Goal: Consume media (video, audio)

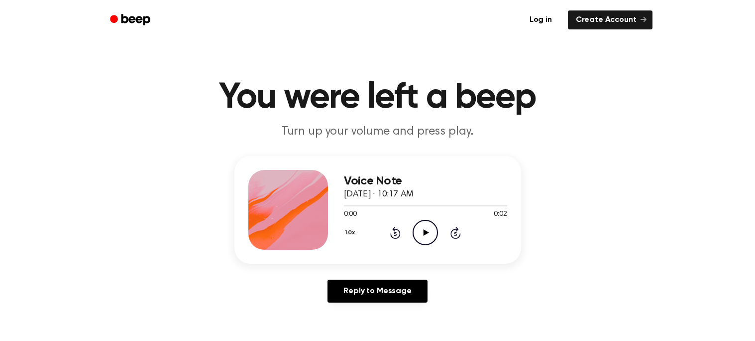
click at [424, 229] on icon "Play Audio" at bounding box center [425, 232] width 25 height 25
click at [355, 231] on button "1.0x" at bounding box center [351, 232] width 15 height 17
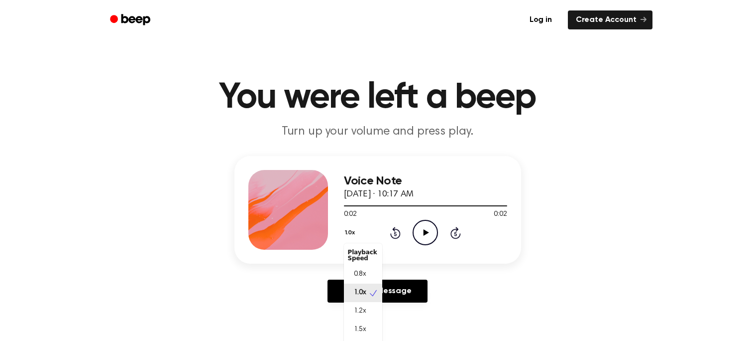
click at [356, 263] on div "Playback Speed" at bounding box center [363, 255] width 38 height 20
click at [361, 271] on span "0.8x" at bounding box center [360, 274] width 12 height 10
click at [428, 234] on icon "Play Audio" at bounding box center [425, 232] width 25 height 25
click at [355, 228] on button "0.8x" at bounding box center [352, 232] width 17 height 17
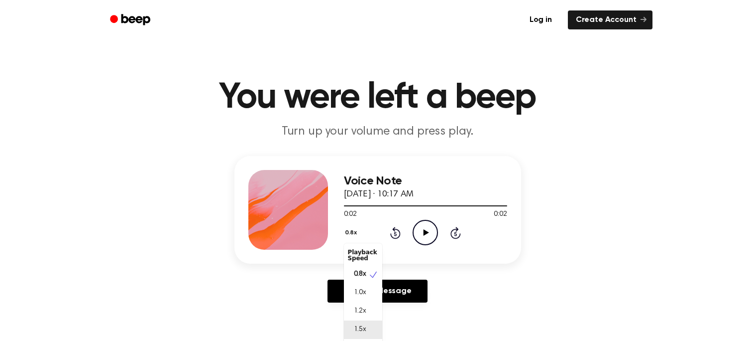
click at [362, 329] on span "1.5x" at bounding box center [360, 329] width 12 height 10
click at [423, 238] on icon "Play Audio" at bounding box center [425, 232] width 25 height 25
click at [352, 227] on button "1.5x" at bounding box center [351, 232] width 14 height 17
click at [354, 292] on span "1.0x" at bounding box center [360, 292] width 12 height 10
click at [424, 239] on icon "Play Audio" at bounding box center [425, 232] width 25 height 25
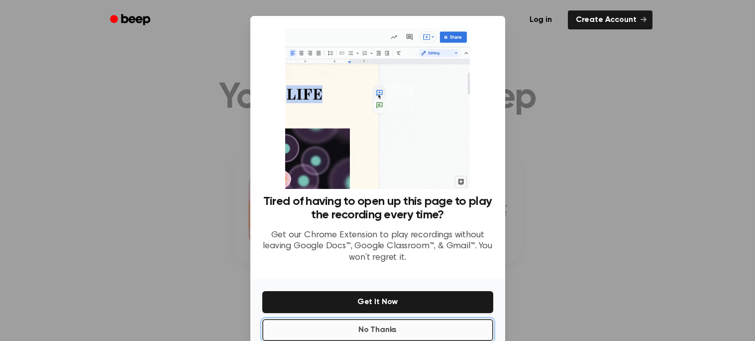
click at [417, 332] on button "No Thanks" at bounding box center [377, 330] width 231 height 22
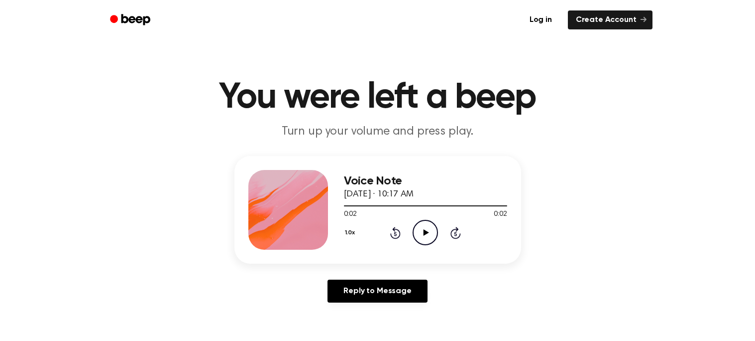
click at [423, 229] on icon "Play Audio" at bounding box center [425, 232] width 25 height 25
click at [428, 230] on icon "Play Audio" at bounding box center [425, 232] width 25 height 25
